Goal: Find contact information: Find contact information

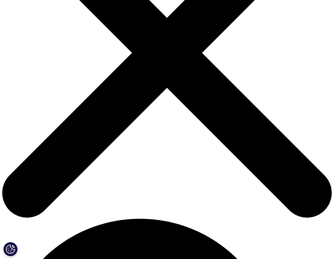
scroll to position [115, 0]
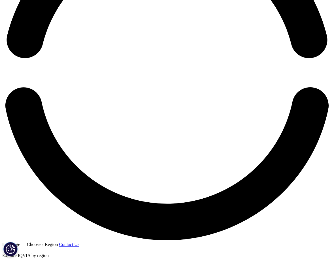
scroll to position [770, 0]
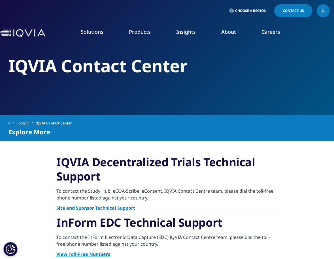
click at [295, 11] on span "Contact Us" at bounding box center [293, 10] width 21 height 3
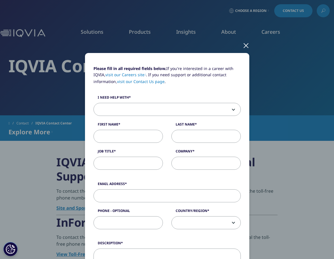
click at [247, 45] on div at bounding box center [246, 45] width 7 height 16
